Goal: Register for event/course

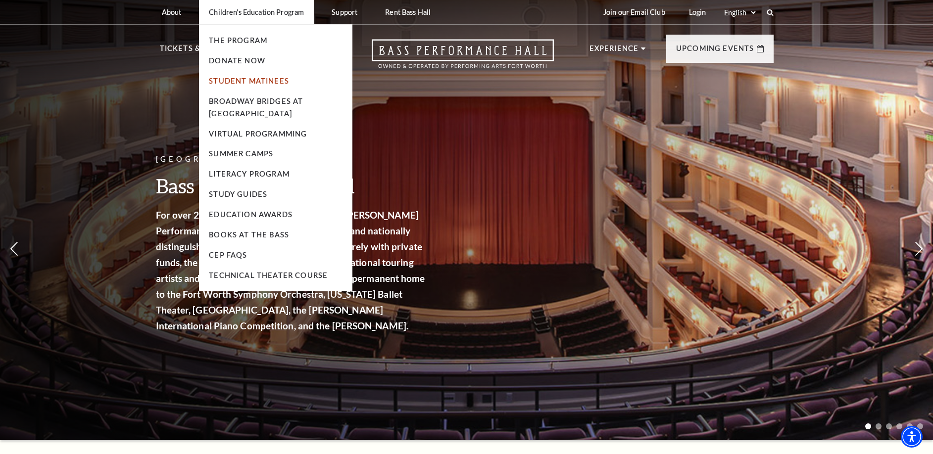
click at [259, 83] on link "Student Matinees" at bounding box center [249, 81] width 80 height 8
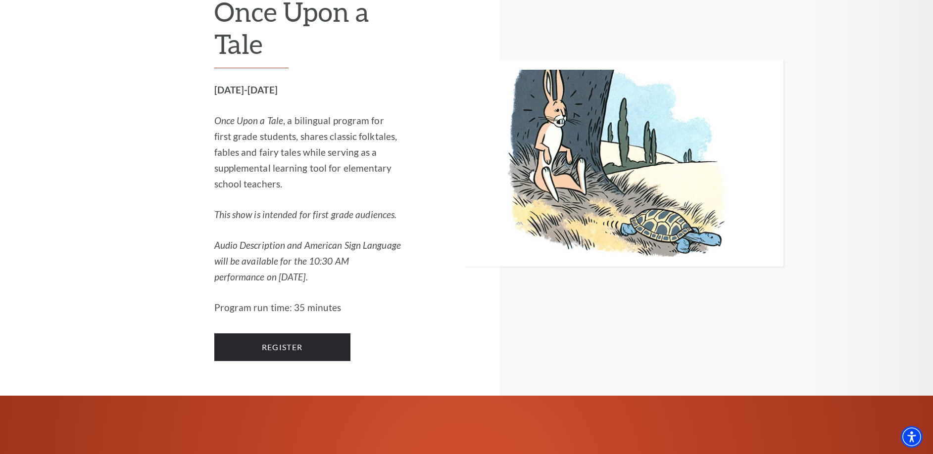
scroll to position [2019, 0]
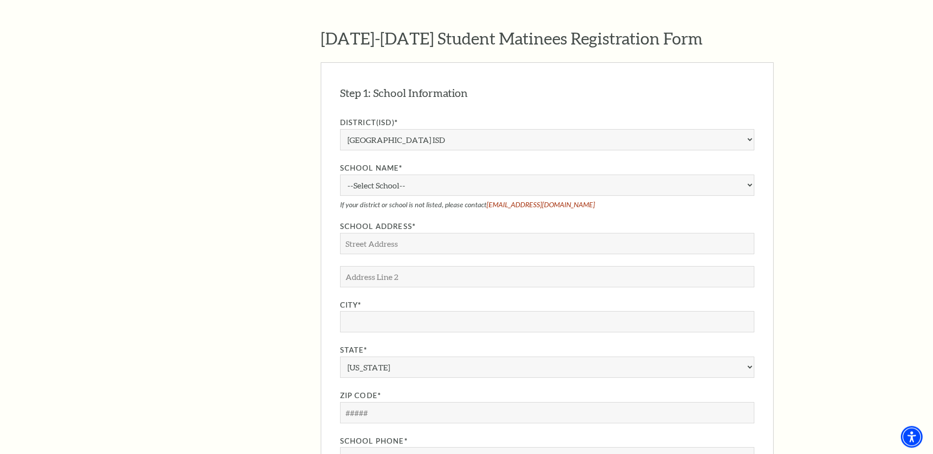
scroll to position [757, 0]
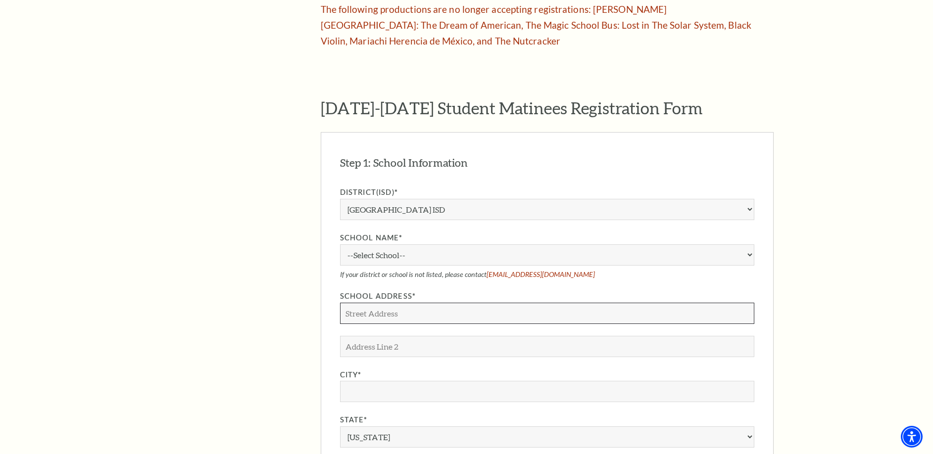
click at [400, 303] on input "School Address*" at bounding box center [547, 313] width 414 height 21
type input "123"
select select "30365"
click option "A.M. Pate Elementary School" at bounding box center [0, 0] width 0 height 0
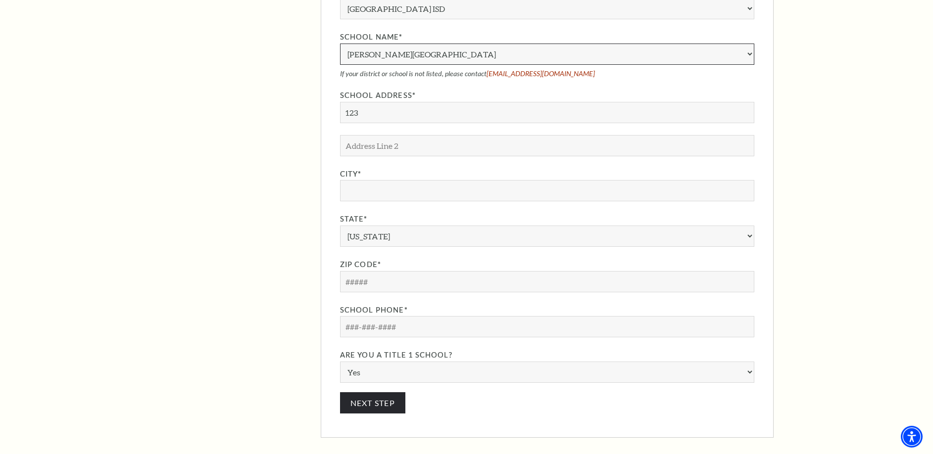
scroll to position [959, 0]
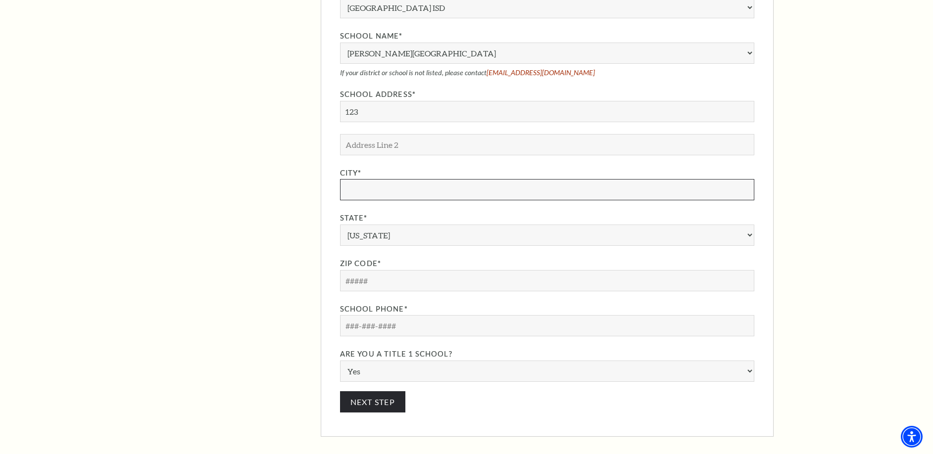
click at [385, 179] on input "City*" at bounding box center [547, 189] width 414 height 21
type input "fa"
click at [380, 270] on input "Zip Code*" at bounding box center [547, 280] width 414 height 21
type input "12345"
click at [394, 315] on input "School Phone*" at bounding box center [547, 325] width 414 height 21
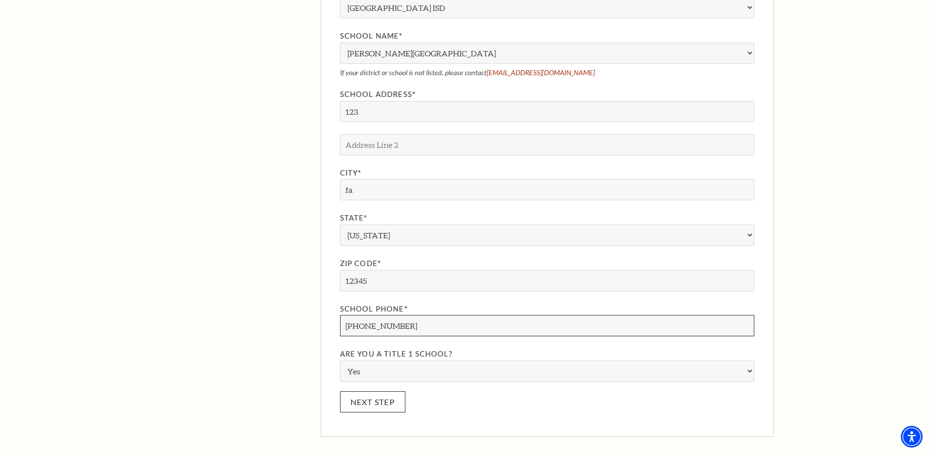
type input "213-456-7890"
click at [395, 391] on button "Next Step" at bounding box center [373, 401] width 66 height 21
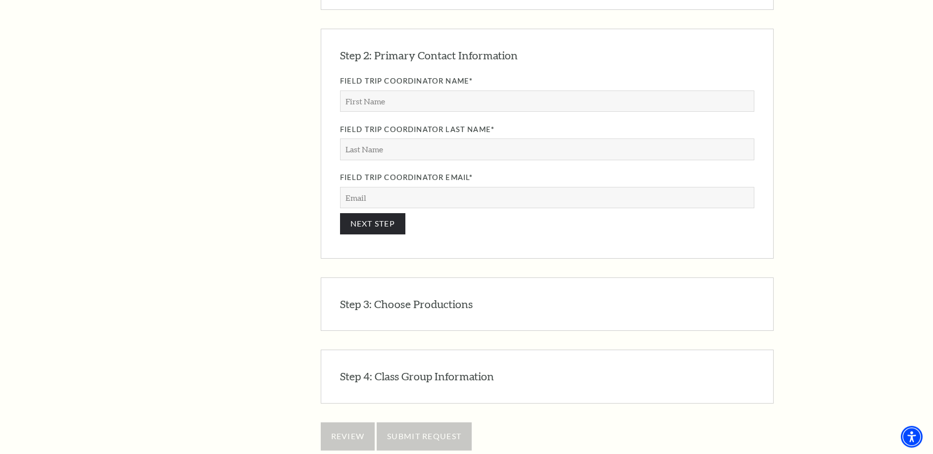
scroll to position [946, 0]
click at [417, 93] on input "Field Trip Coordinator Name*" at bounding box center [547, 103] width 414 height 21
type input "w"
click at [417, 141] on input "Field Trip Coordinator Last Name*" at bounding box center [547, 151] width 414 height 21
type input "w"
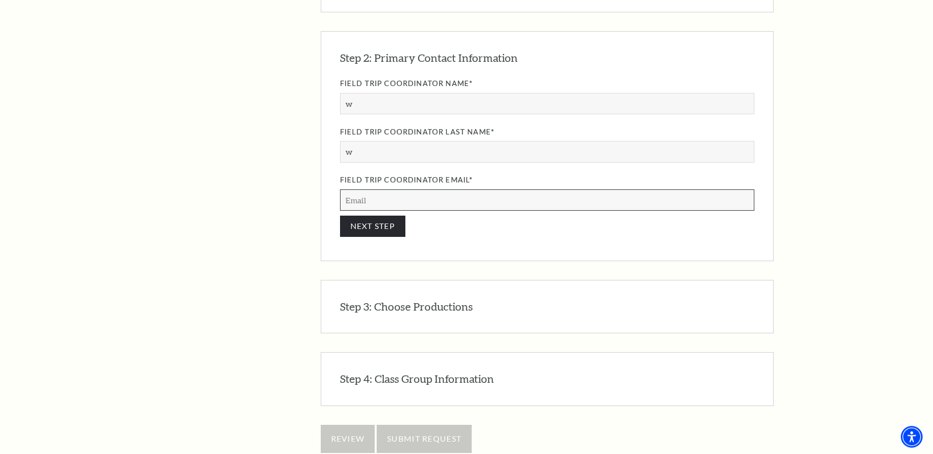
click at [404, 189] on input "Field Trip Coordinator Email*" at bounding box center [547, 199] width 414 height 21
click at [385, 189] on input "na@na.com" at bounding box center [547, 199] width 414 height 21
type input "na@na.com"
click at [385, 216] on button "NEXT STEP" at bounding box center [373, 226] width 66 height 21
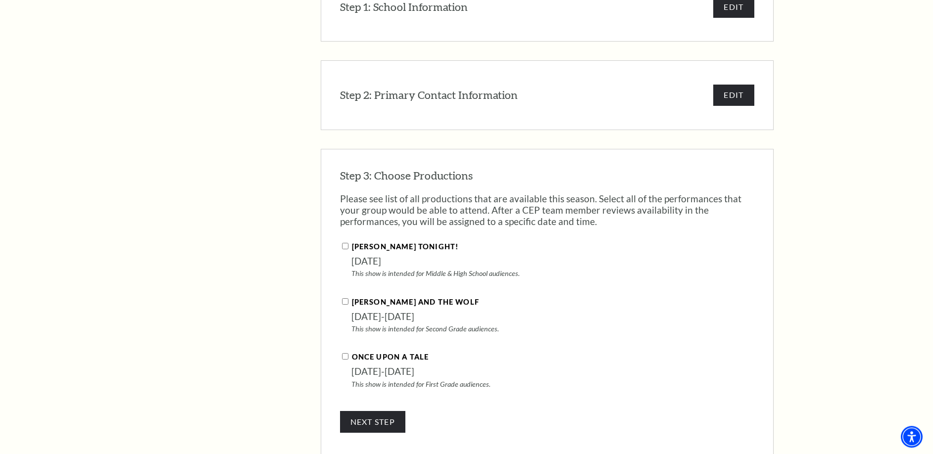
scroll to position [883, 0]
